Goal: Information Seeking & Learning: Learn about a topic

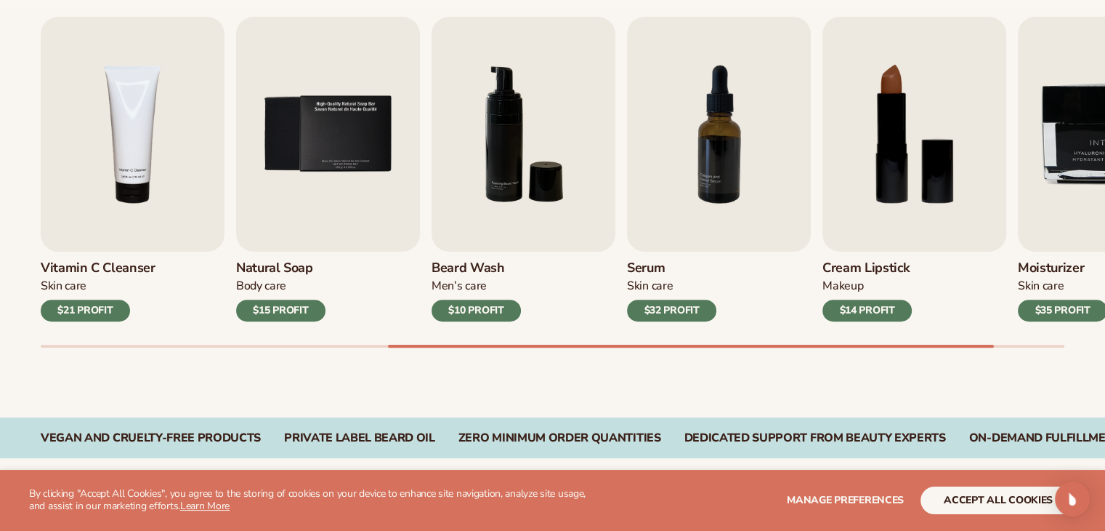
scroll to position [506, 0]
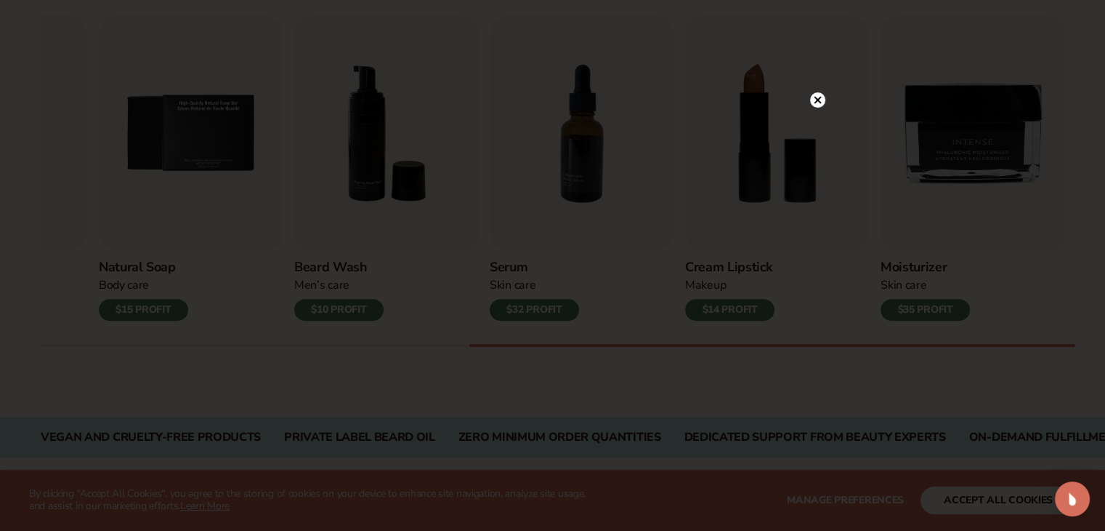
click at [817, 105] on circle at bounding box center [817, 99] width 15 height 15
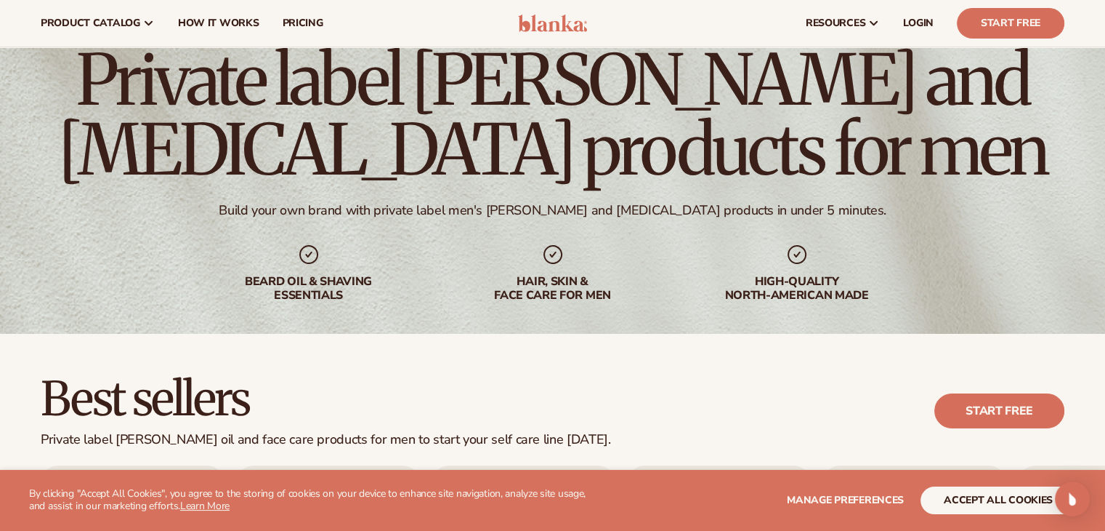
scroll to position [0, 0]
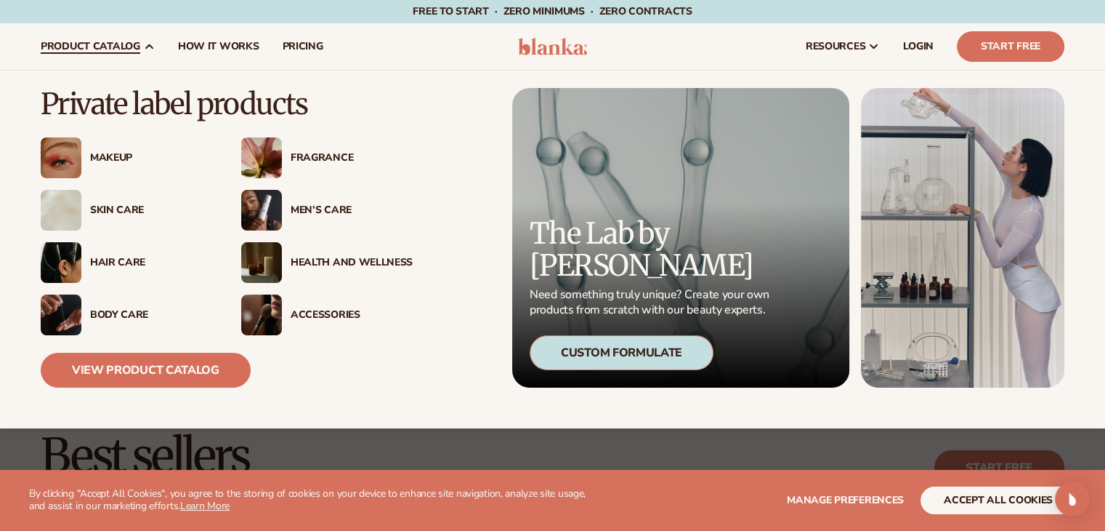
click at [338, 211] on div "Men’s Care" at bounding box center [352, 210] width 122 height 12
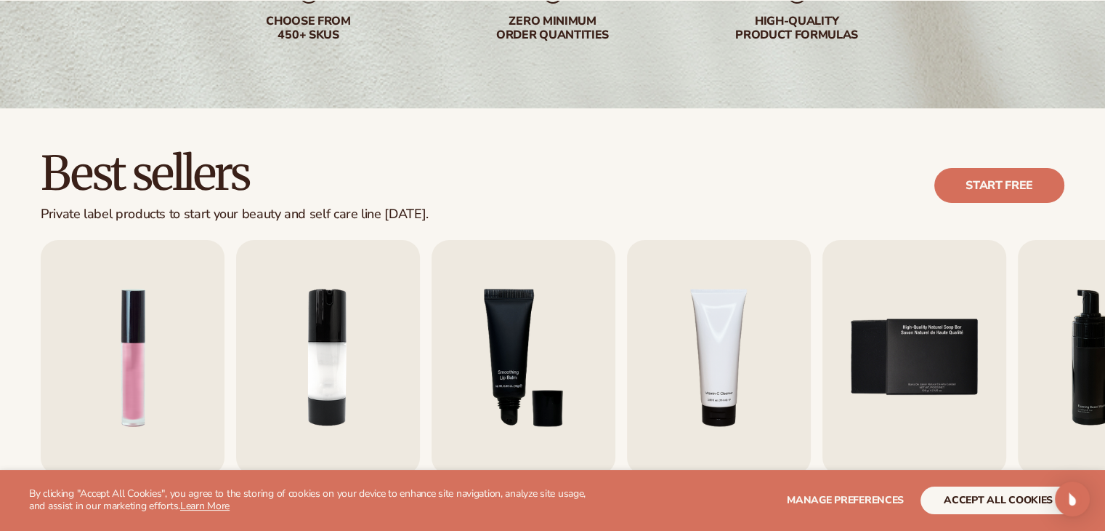
scroll to position [285, 0]
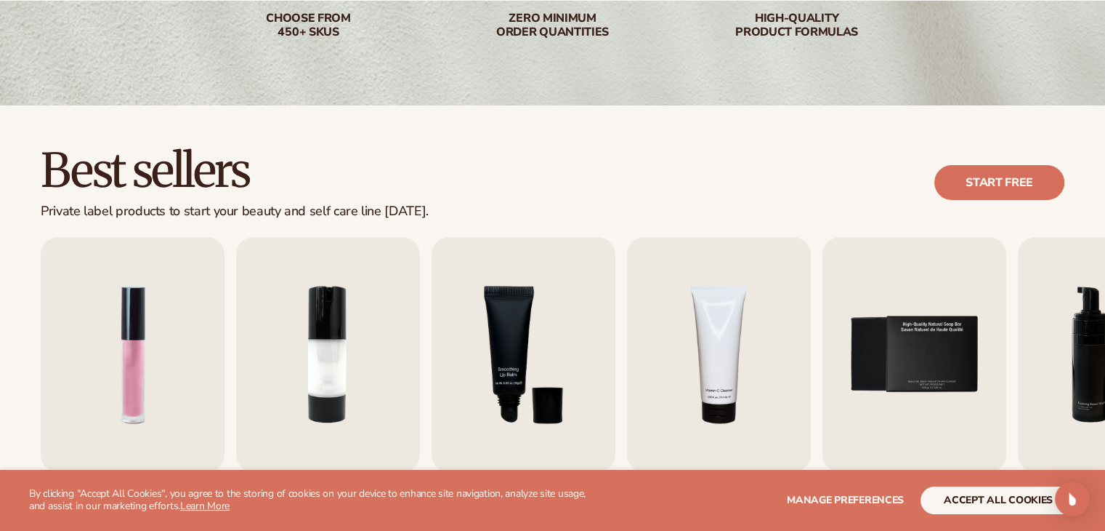
click at [514, 176] on div "Best sellers Private label products to start your beauty and self care line [DA…" at bounding box center [553, 182] width 1024 height 73
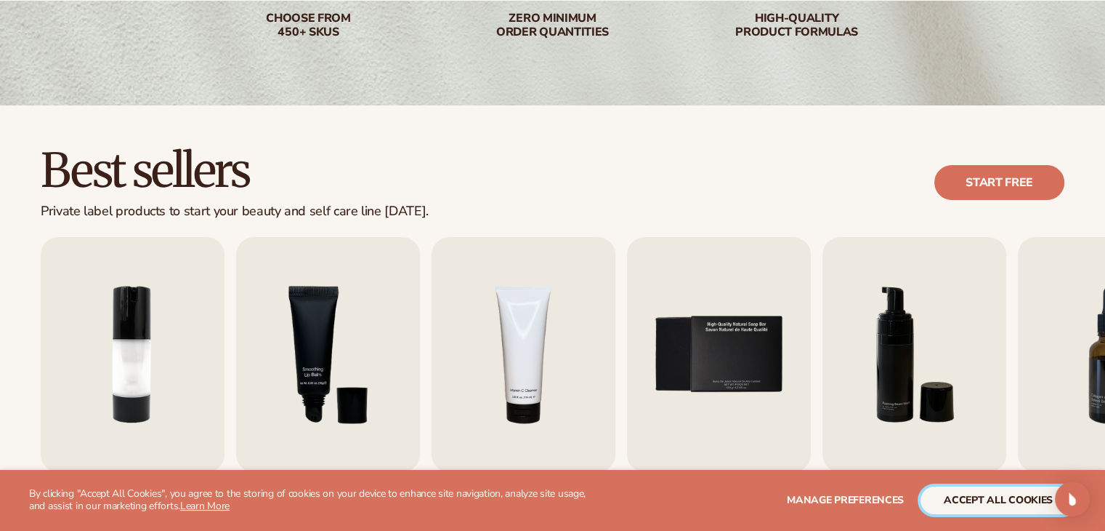
click at [972, 497] on button "accept all cookies" at bounding box center [999, 500] width 156 height 28
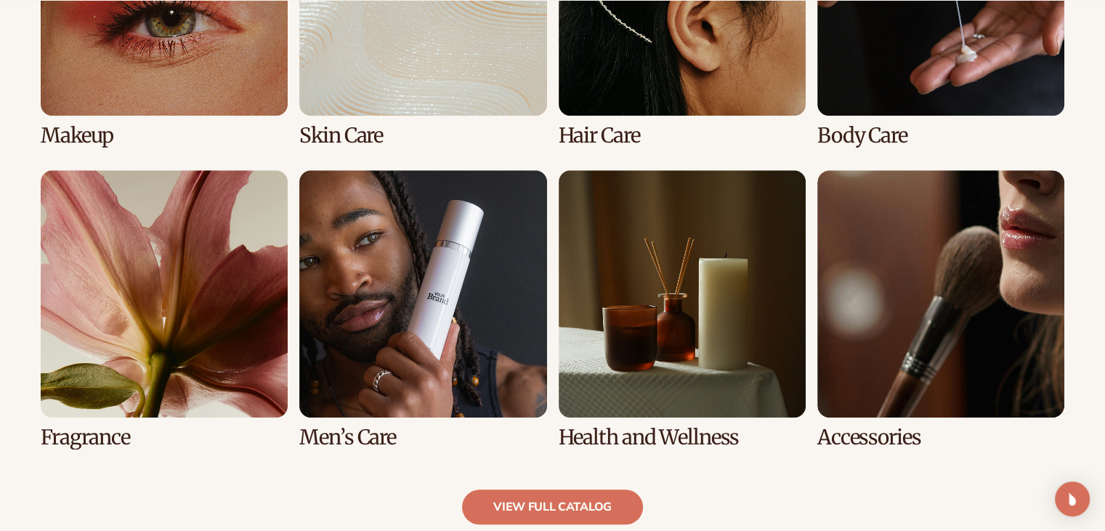
scroll to position [1233, 0]
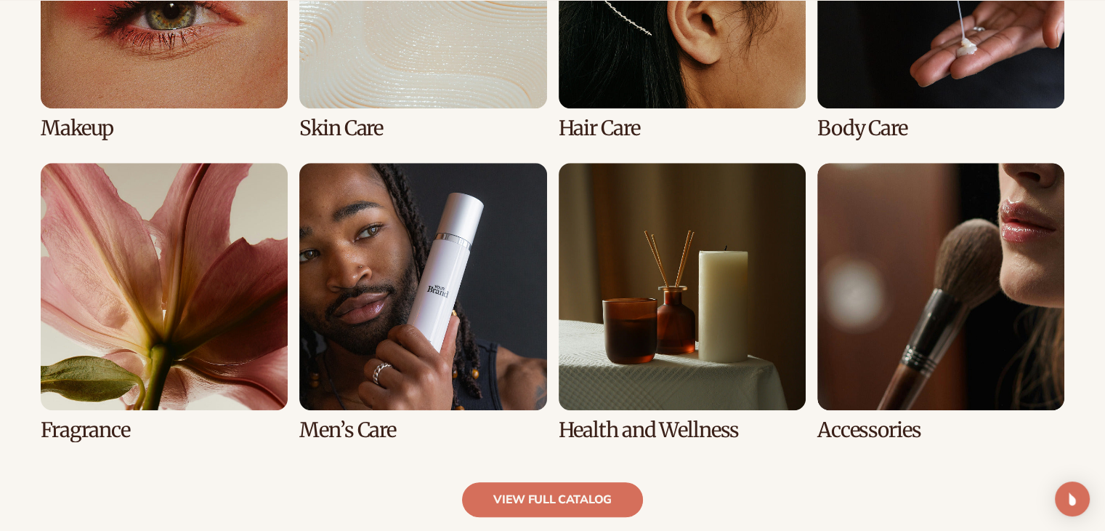
click at [504, 198] on link "6 / 8" at bounding box center [422, 302] width 247 height 278
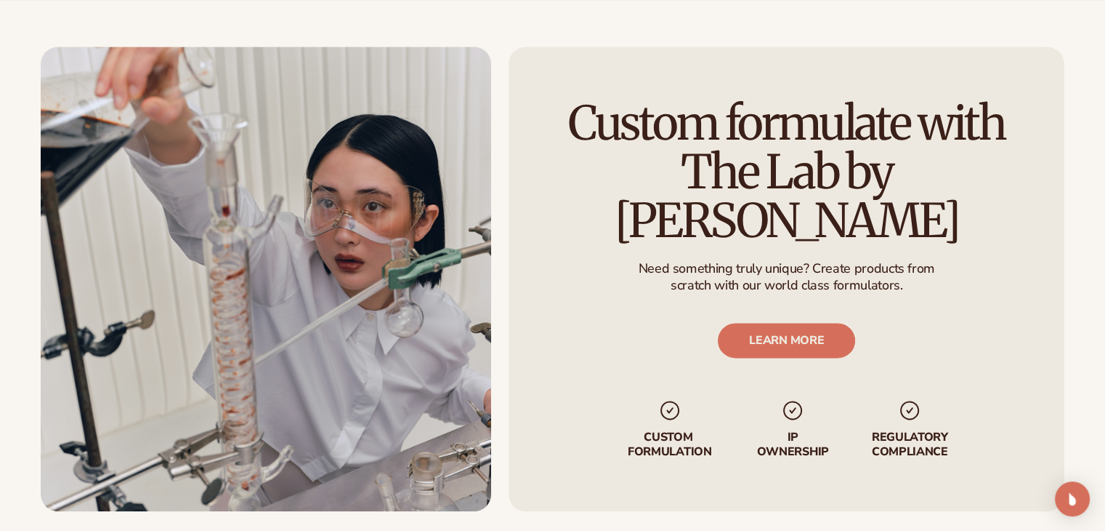
scroll to position [1886, 0]
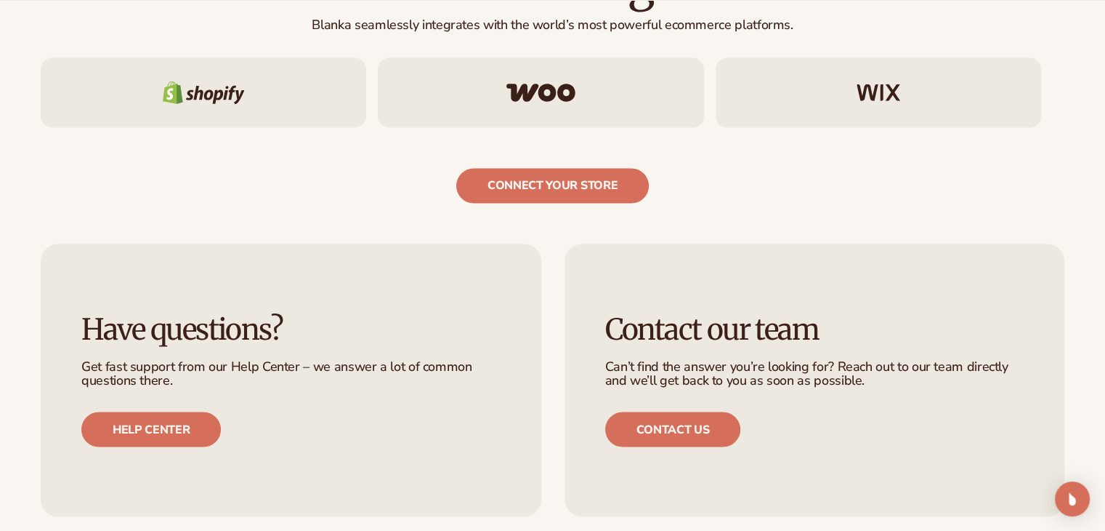
click at [543, 314] on ul "Have questions? Get fast support from our Help Center – we answer a lot of comm…" at bounding box center [553, 379] width 1024 height 273
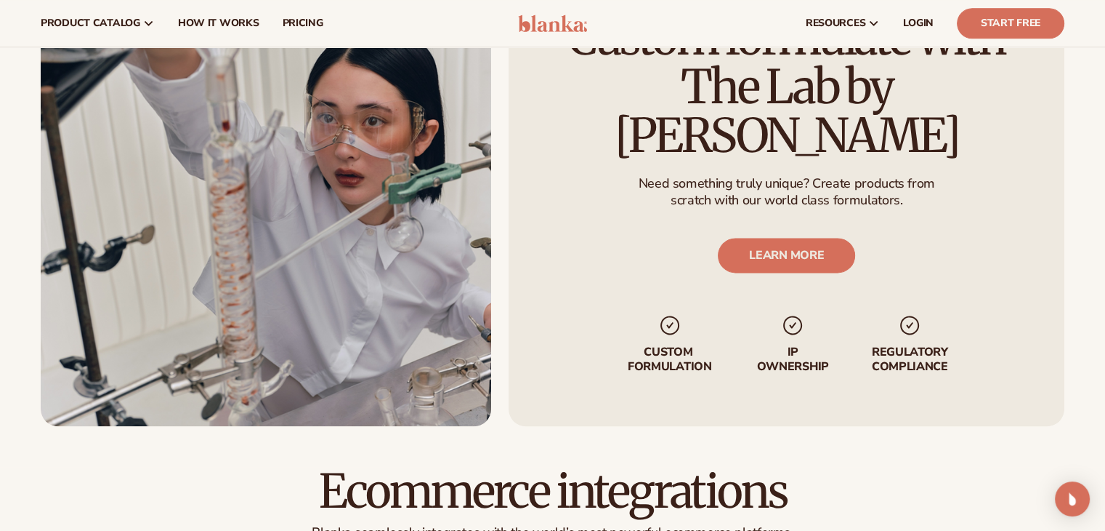
scroll to position [1755, 0]
